Goal: Task Accomplishment & Management: Complete application form

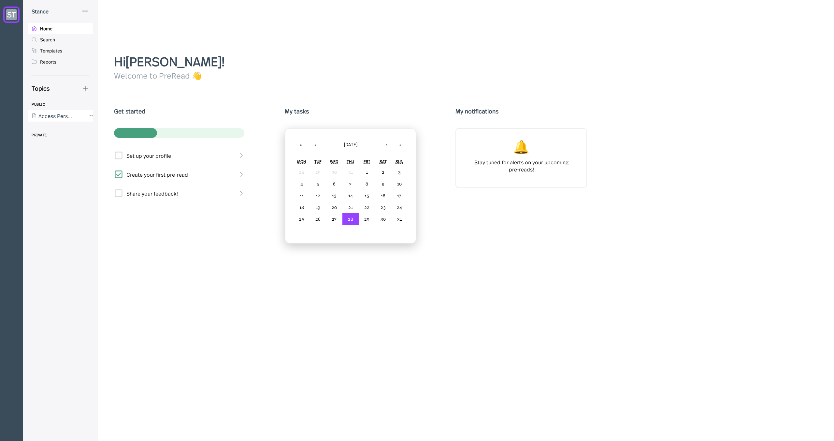
click at [49, 113] on div at bounding box center [57, 116] width 59 height 12
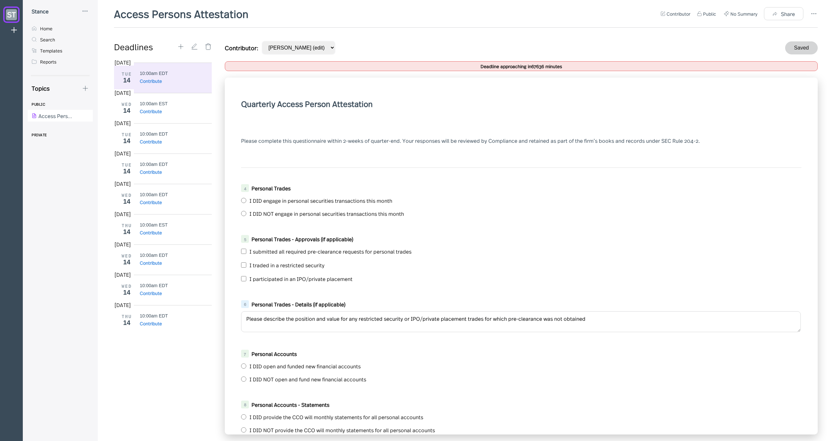
click at [818, 8] on div "Access Persons Attestation Contributor Public No Summary Share Deadlines [DATE]…" at bounding box center [466, 220] width 737 height 441
click at [815, 12] on icon at bounding box center [814, 14] width 8 height 8
click at [638, 42] on div at bounding box center [417, 220] width 834 height 441
click at [449, 247] on div "I submitted all required pre-clearance requests for personal trades" at bounding box center [521, 251] width 561 height 10
click at [811, 13] on icon at bounding box center [814, 14] width 8 height 8
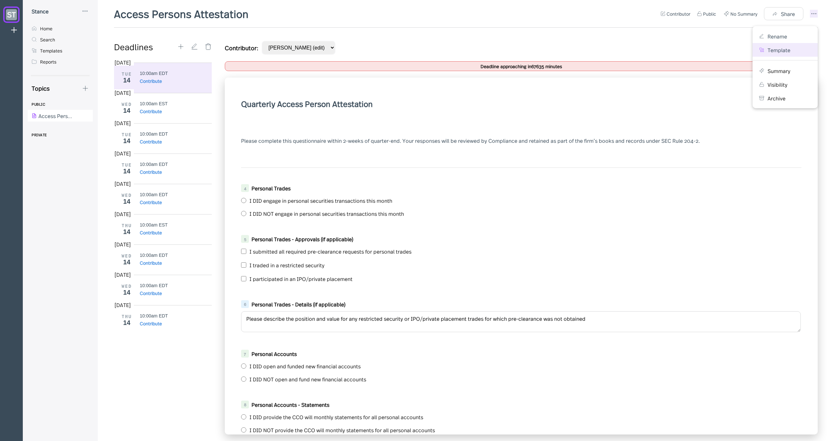
click at [787, 46] on div "Template" at bounding box center [785, 50] width 65 height 14
select select "MM/dd/yyyy"
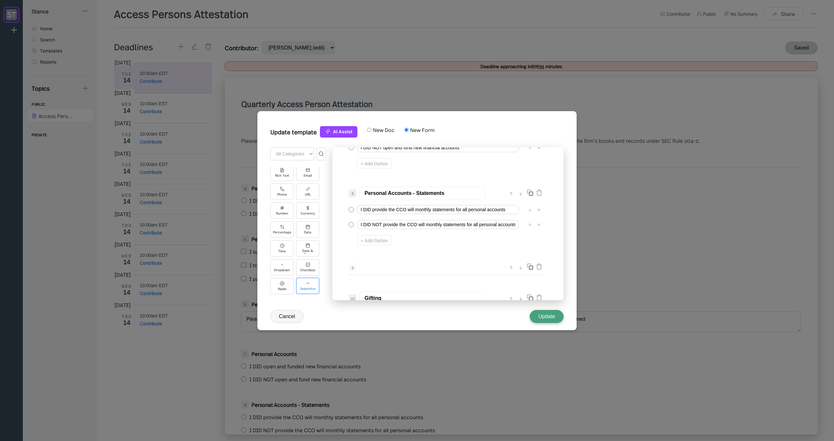
scroll to position [94, 0]
click at [285, 286] on div "Upload" at bounding box center [282, 288] width 11 height 4
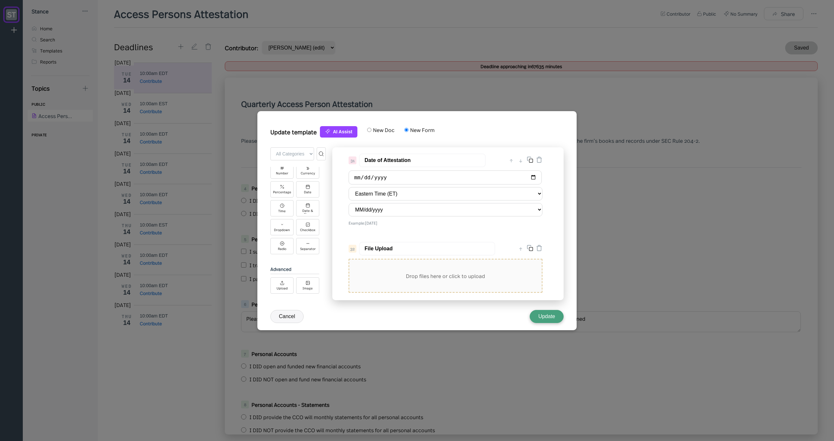
scroll to position [1490, 0]
click at [523, 242] on div "↑" at bounding box center [521, 240] width 7 height 8
type input "File Upload"
type input "Date of Attestation"
select select "MM/dd/yyyy"
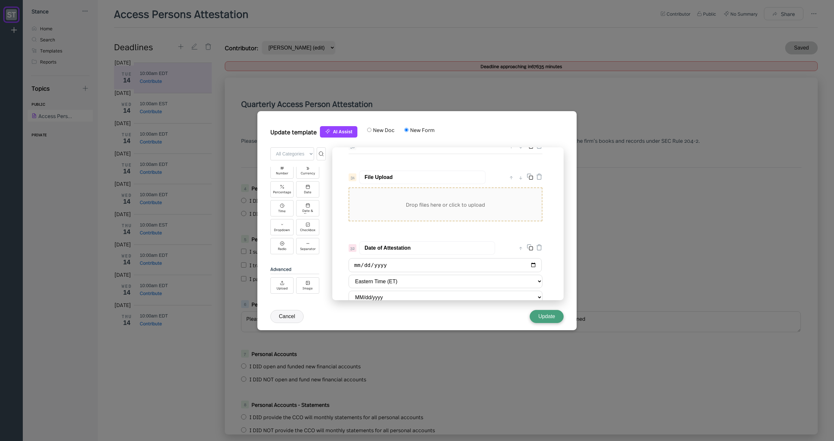
scroll to position [1412, 0]
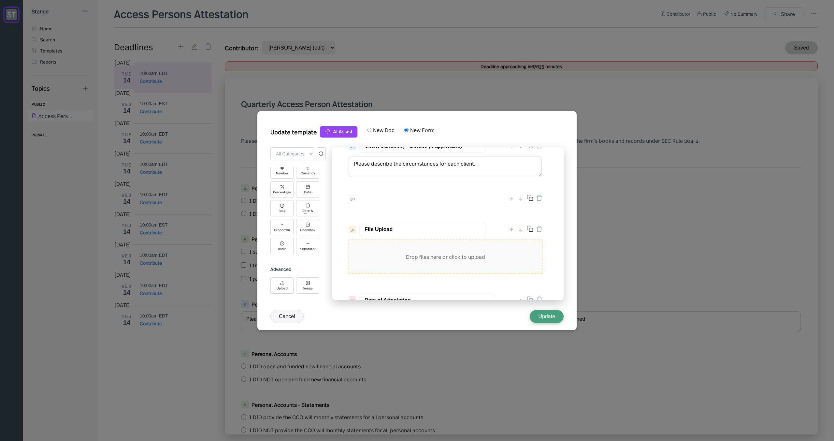
click at [514, 229] on div "↑" at bounding box center [511, 230] width 7 height 8
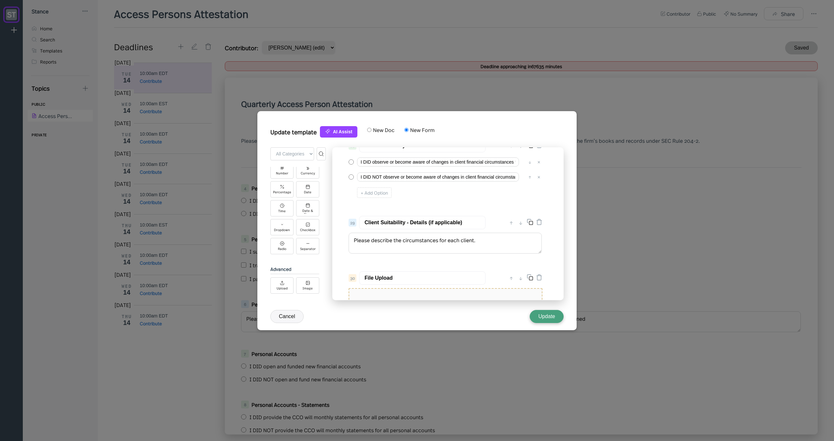
scroll to position [1334, 0]
click at [510, 278] on div "↑" at bounding box center [511, 280] width 7 height 8
type input "File Upload"
type input "Client Suitability - Details (if applicable)"
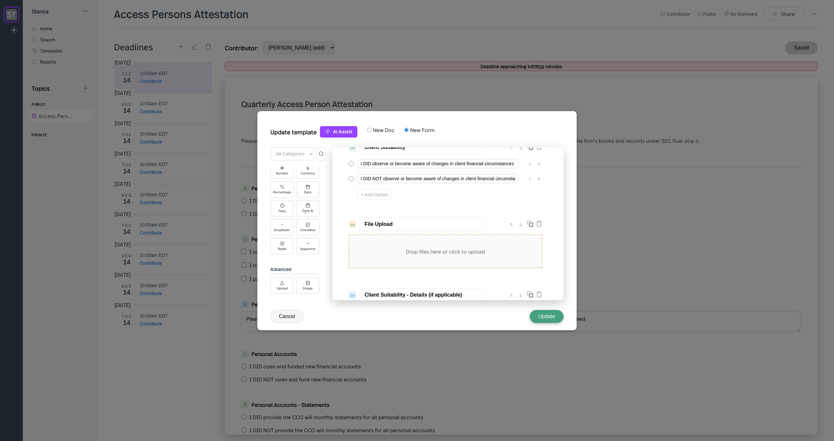
click at [511, 227] on div "↑" at bounding box center [511, 224] width 7 height 8
type input "File Upload"
type input "Client Suitability"
click at [513, 227] on div "↑" at bounding box center [511, 226] width 7 height 8
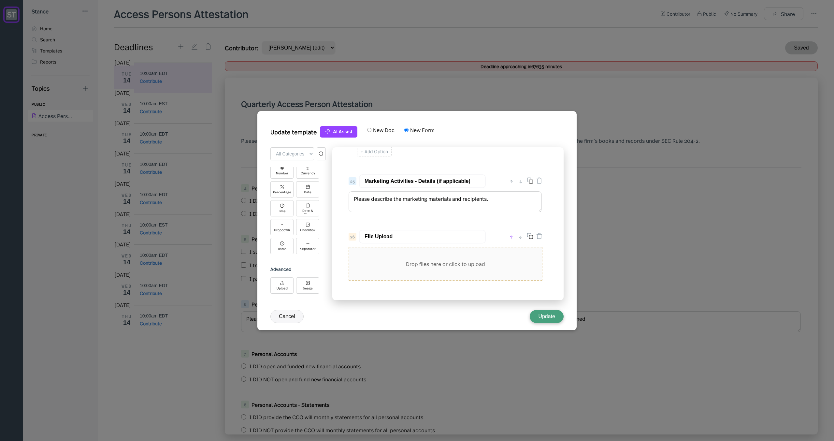
click at [511, 235] on div "↑" at bounding box center [511, 237] width 7 height 8
type input "File Upload"
type input "Marketing Activities - Details (if applicable)"
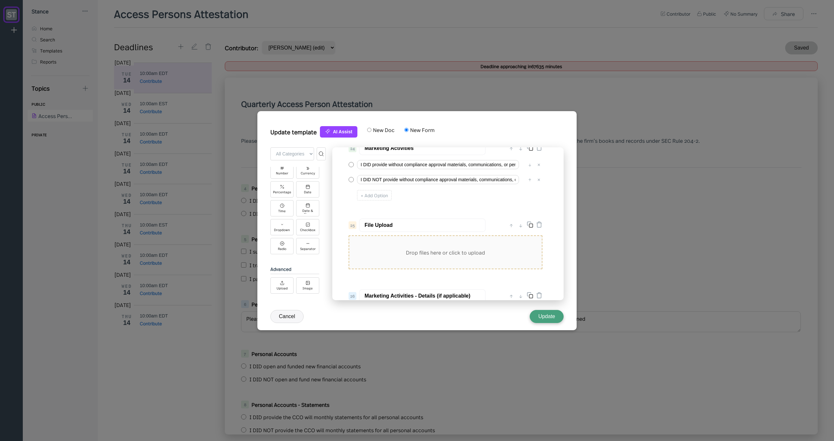
scroll to position [1138, 0]
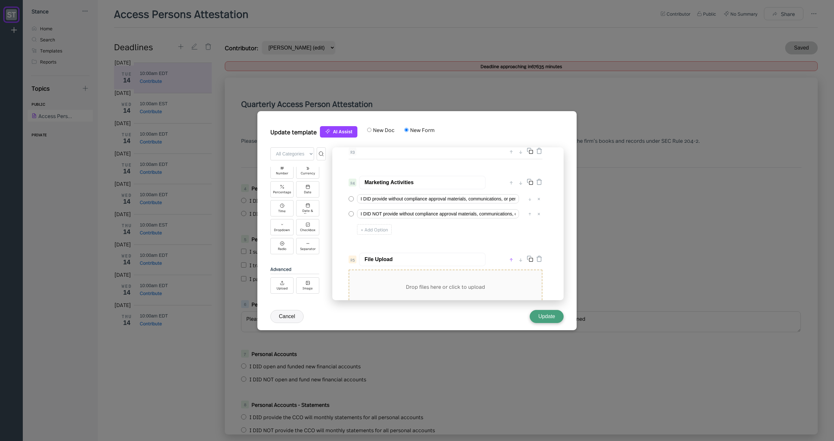
click at [511, 258] on div "↑" at bounding box center [511, 260] width 7 height 8
type input "File Upload"
type input "Marketing Activities"
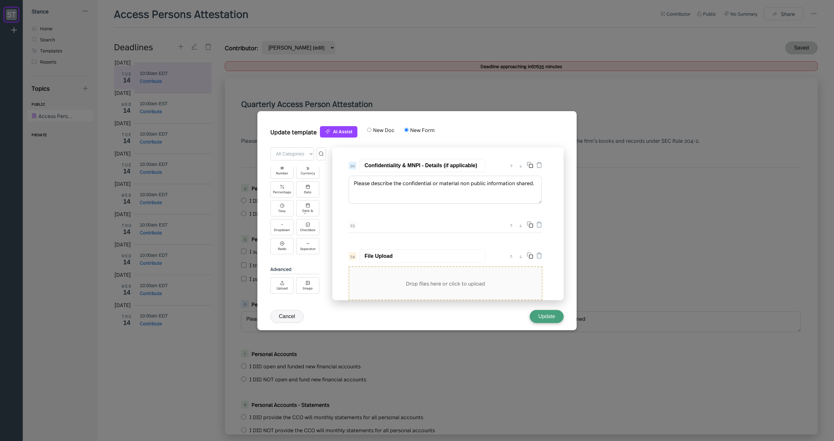
scroll to position [1060, 0]
click at [511, 260] on div "↑" at bounding box center [511, 261] width 7 height 8
click at [512, 235] on div "↑" at bounding box center [511, 233] width 7 height 8
type input "File Upload"
type input "Confidentiality & MNPI - Details (if applicable)"
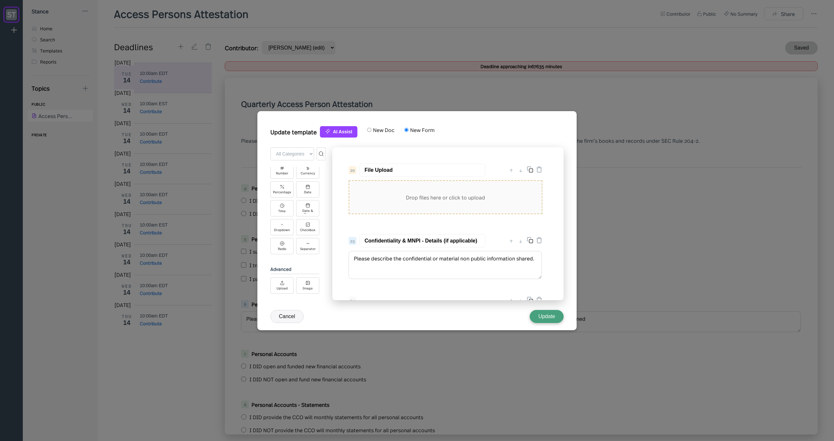
scroll to position [1021, 0]
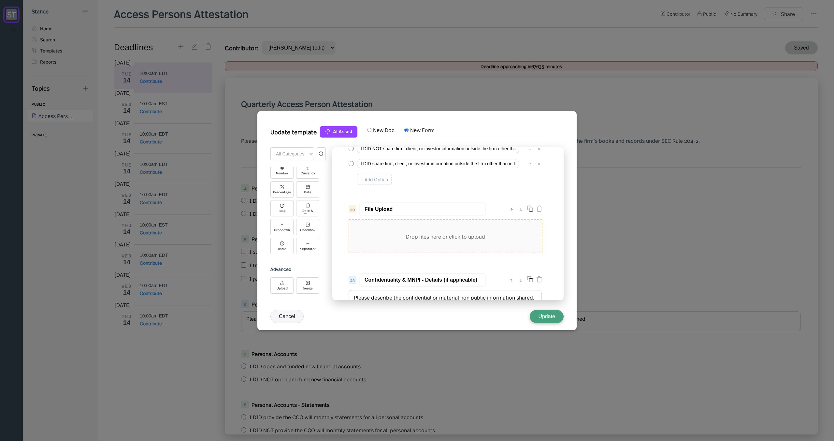
click at [510, 211] on div "↑" at bounding box center [511, 209] width 7 height 8
type input "File Upload"
type input "Confidentiality & MNPI"
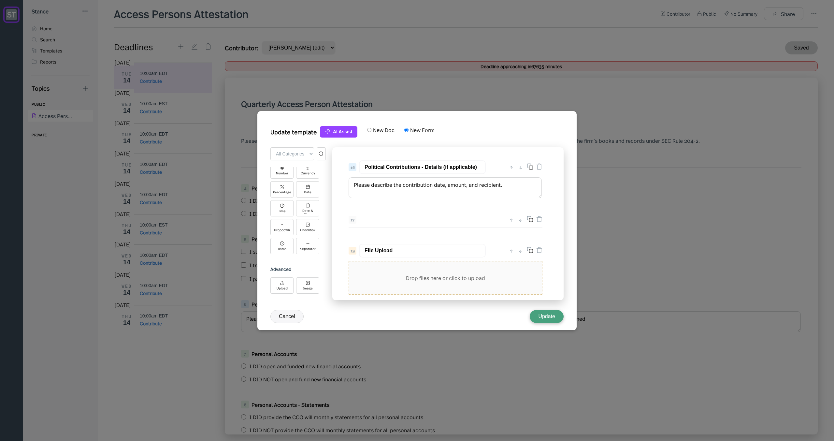
scroll to position [904, 0]
click at [510, 249] on div "↑" at bounding box center [511, 250] width 7 height 8
click at [511, 224] on div "↑" at bounding box center [511, 222] width 7 height 8
type input "File Upload"
type input "Political Contributions - Details (if applicable)"
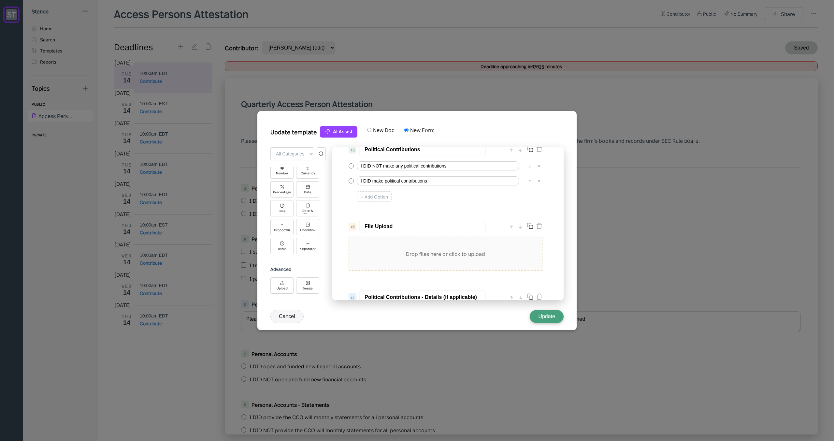
scroll to position [826, 0]
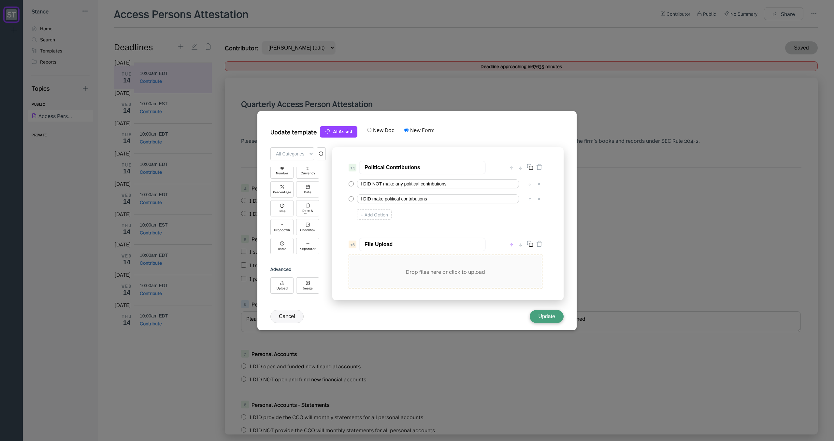
click at [512, 246] on div "↑" at bounding box center [511, 245] width 7 height 8
type input "File Upload"
type input "Political Contributions"
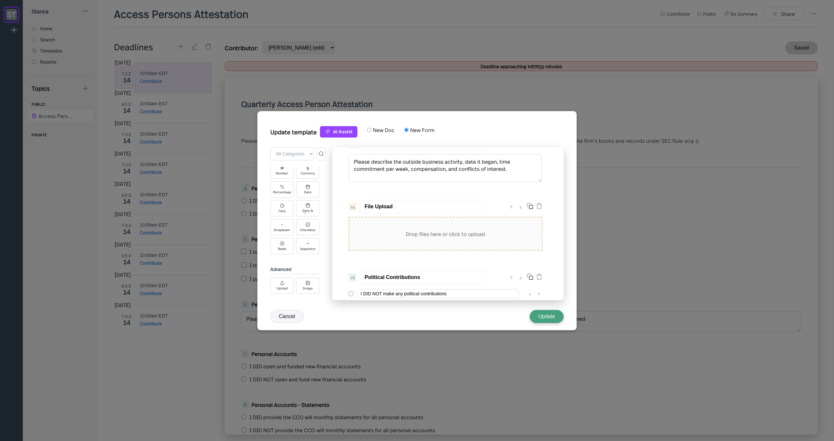
scroll to position [747, 0]
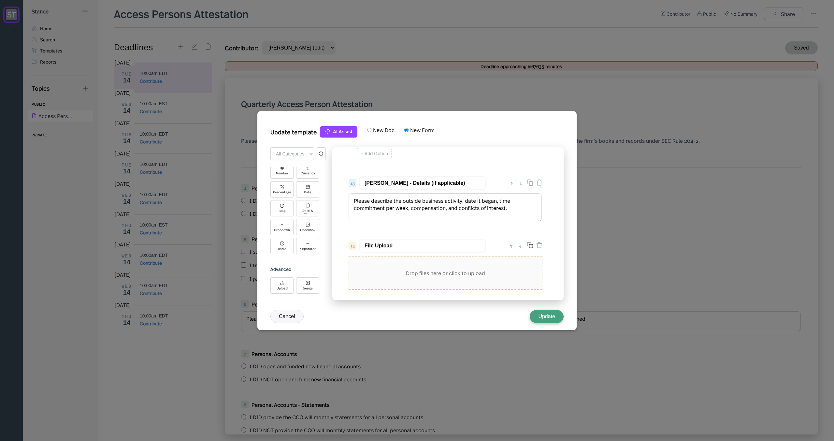
click at [513, 247] on div "↑" at bounding box center [511, 246] width 7 height 8
type input "File Upload"
type input "[PERSON_NAME] - Details (if applicable)"
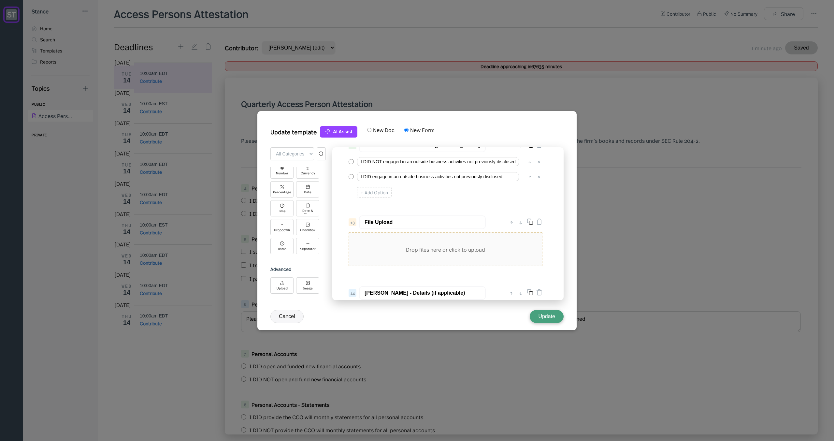
scroll to position [669, 0]
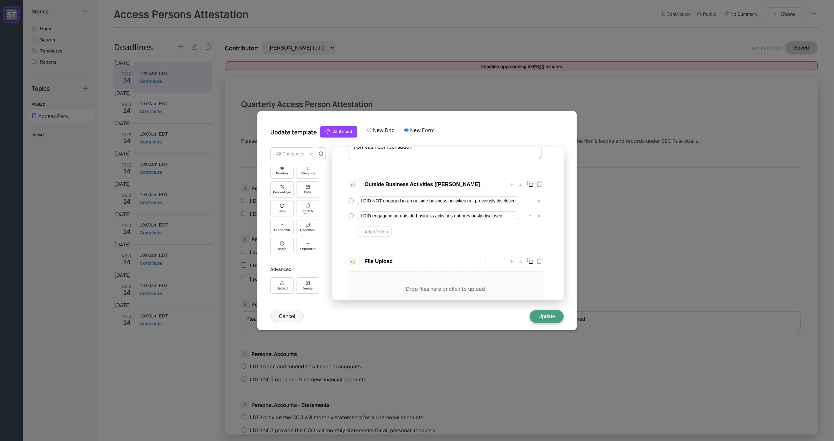
click at [513, 262] on div "↑" at bounding box center [511, 261] width 7 height 8
type input "File Upload"
type input "Outside Business Activities ([PERSON_NAME])"
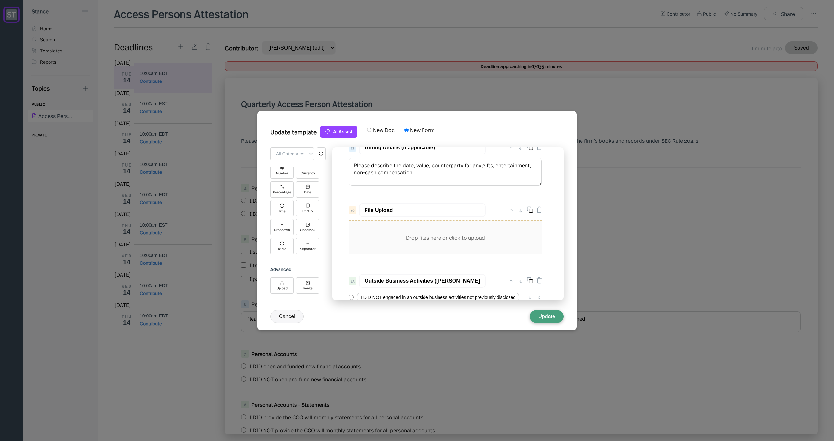
scroll to position [630, 0]
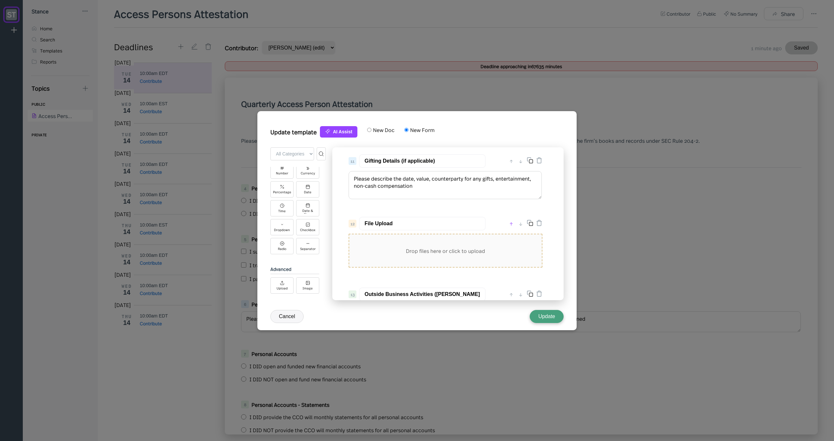
click at [511, 223] on div "↑" at bounding box center [511, 224] width 7 height 8
type input "File Upload"
type input "Gifting Details (if applicable)"
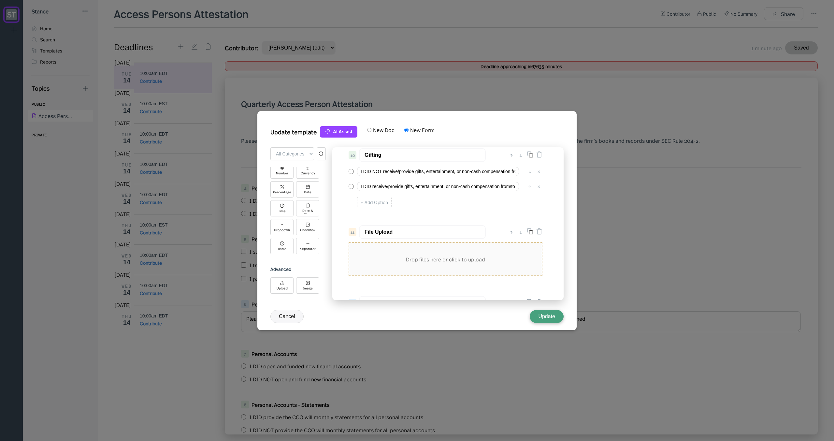
scroll to position [552, 0]
click at [515, 238] on div "↑ ↓" at bounding box center [525, 239] width 35 height 8
click at [513, 238] on div "↑" at bounding box center [511, 239] width 7 height 8
type input "File Upload"
type input "Gifting"
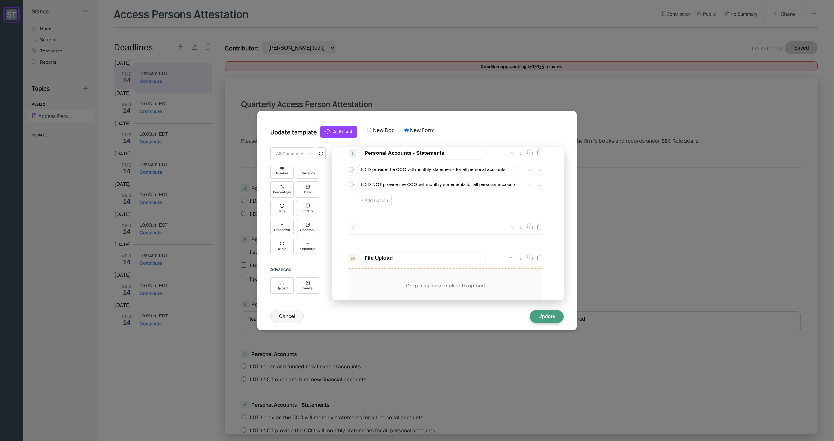
scroll to position [474, 0]
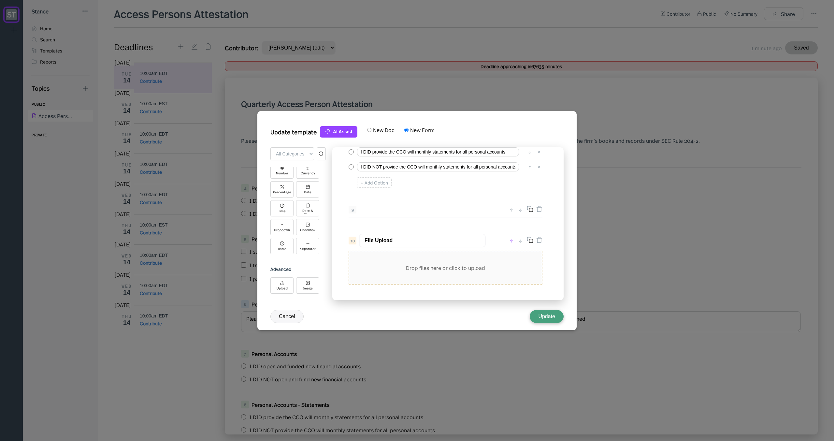
click at [512, 241] on div "↑" at bounding box center [511, 241] width 7 height 8
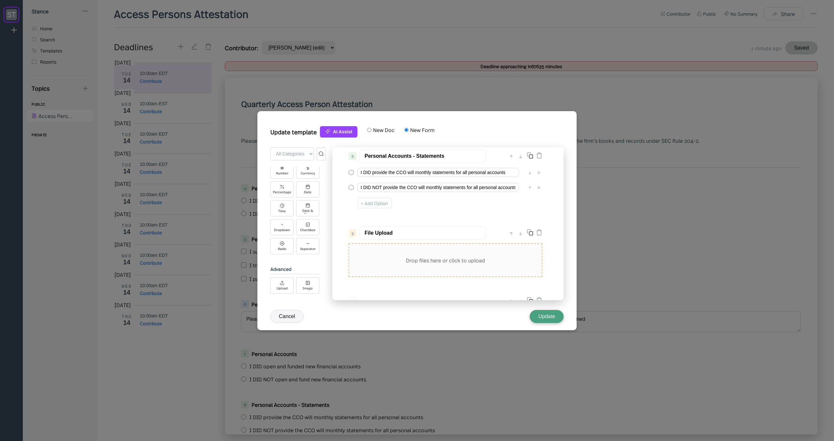
scroll to position [434, 0]
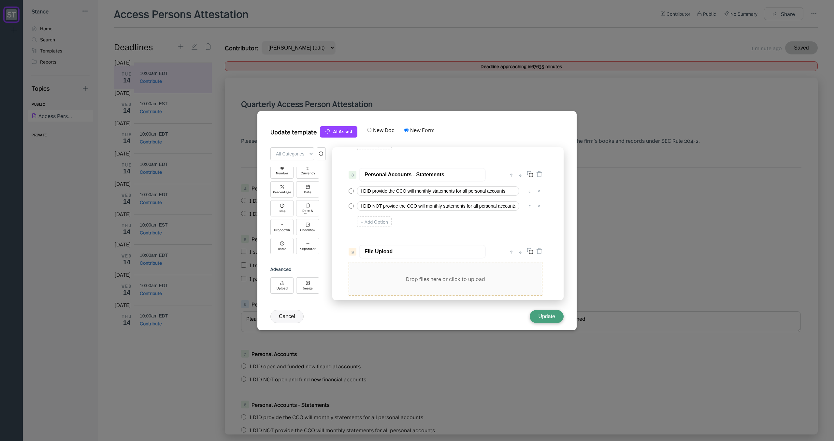
click at [402, 254] on input "File Upload" at bounding box center [422, 252] width 127 height 14
type input "Personal Accounts - Statement Upload"
click at [543, 314] on button "Update" at bounding box center [547, 316] width 34 height 13
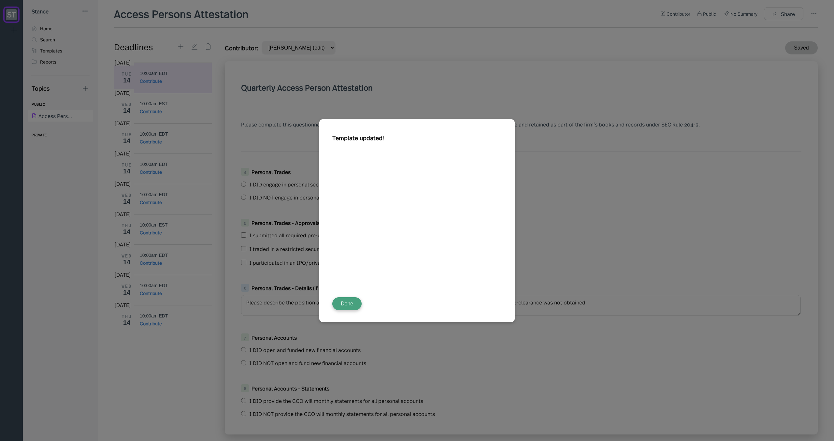
click at [342, 299] on button "Done" at bounding box center [346, 303] width 29 height 13
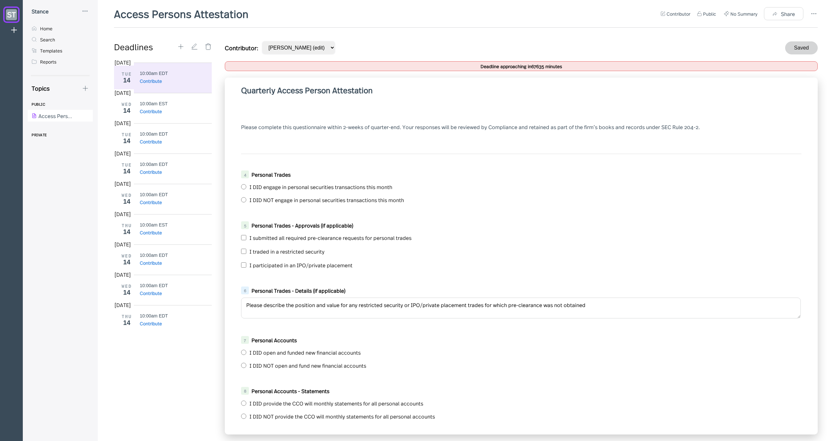
scroll to position [0, 0]
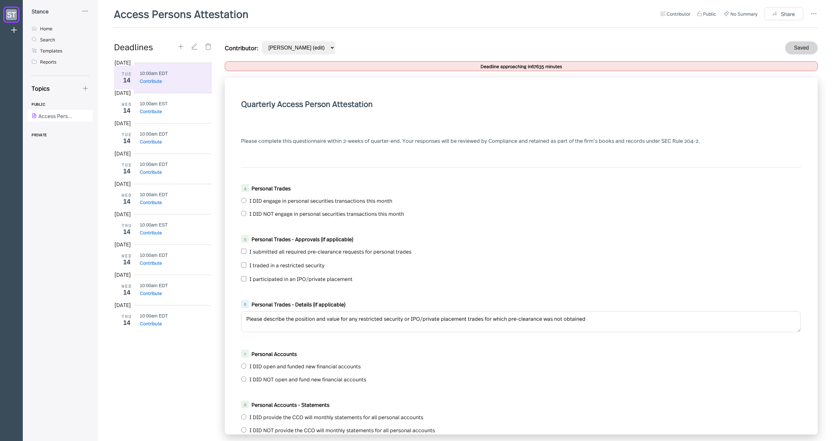
click at [606, 55] on div "Deadline approaching in 67635 minutes" at bounding box center [521, 63] width 593 height 16
